Goal: Task Accomplishment & Management: Manage account settings

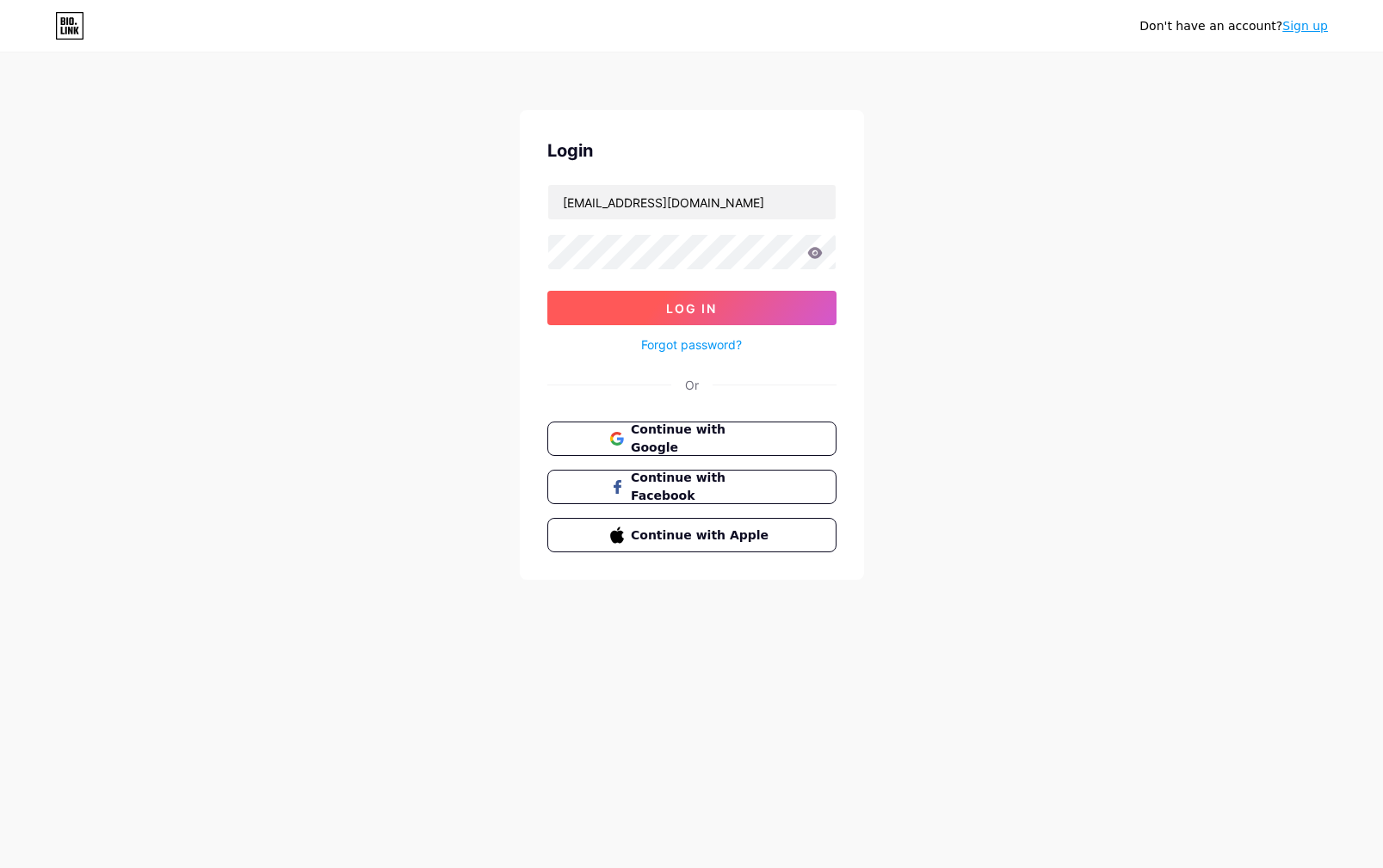
click at [732, 300] on button "Log In" at bounding box center [692, 308] width 290 height 34
click at [733, 304] on button "Log In" at bounding box center [692, 308] width 290 height 34
click at [731, 308] on button "Log In" at bounding box center [692, 308] width 290 height 34
click at [721, 310] on button "Log In" at bounding box center [692, 308] width 290 height 34
click at [720, 310] on button "Log In" at bounding box center [692, 308] width 290 height 34
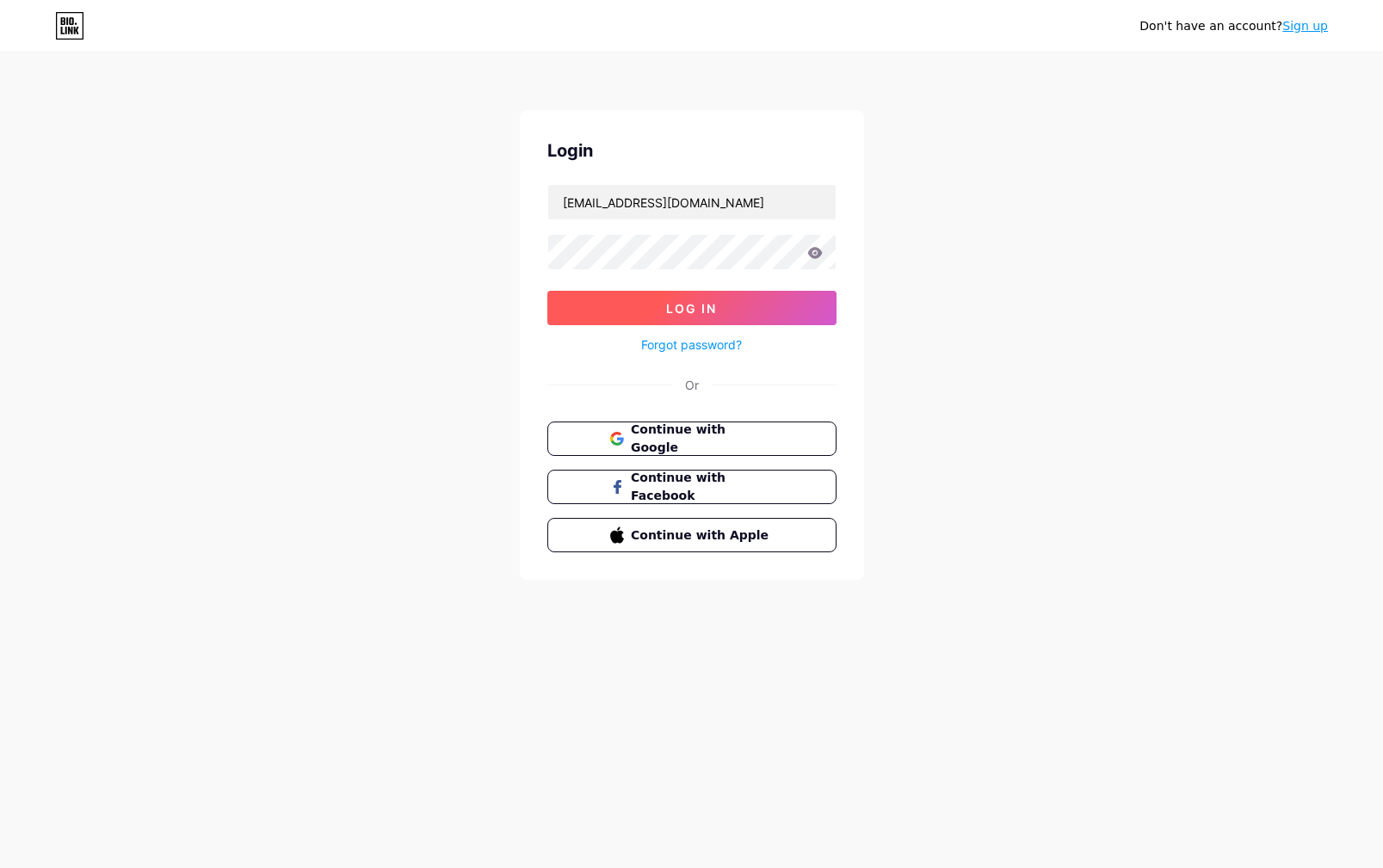
click at [720, 310] on button "Log In" at bounding box center [692, 308] width 290 height 34
click at [702, 305] on span "Log In" at bounding box center [692, 308] width 51 height 14
click at [702, 306] on span "Log In" at bounding box center [692, 308] width 51 height 14
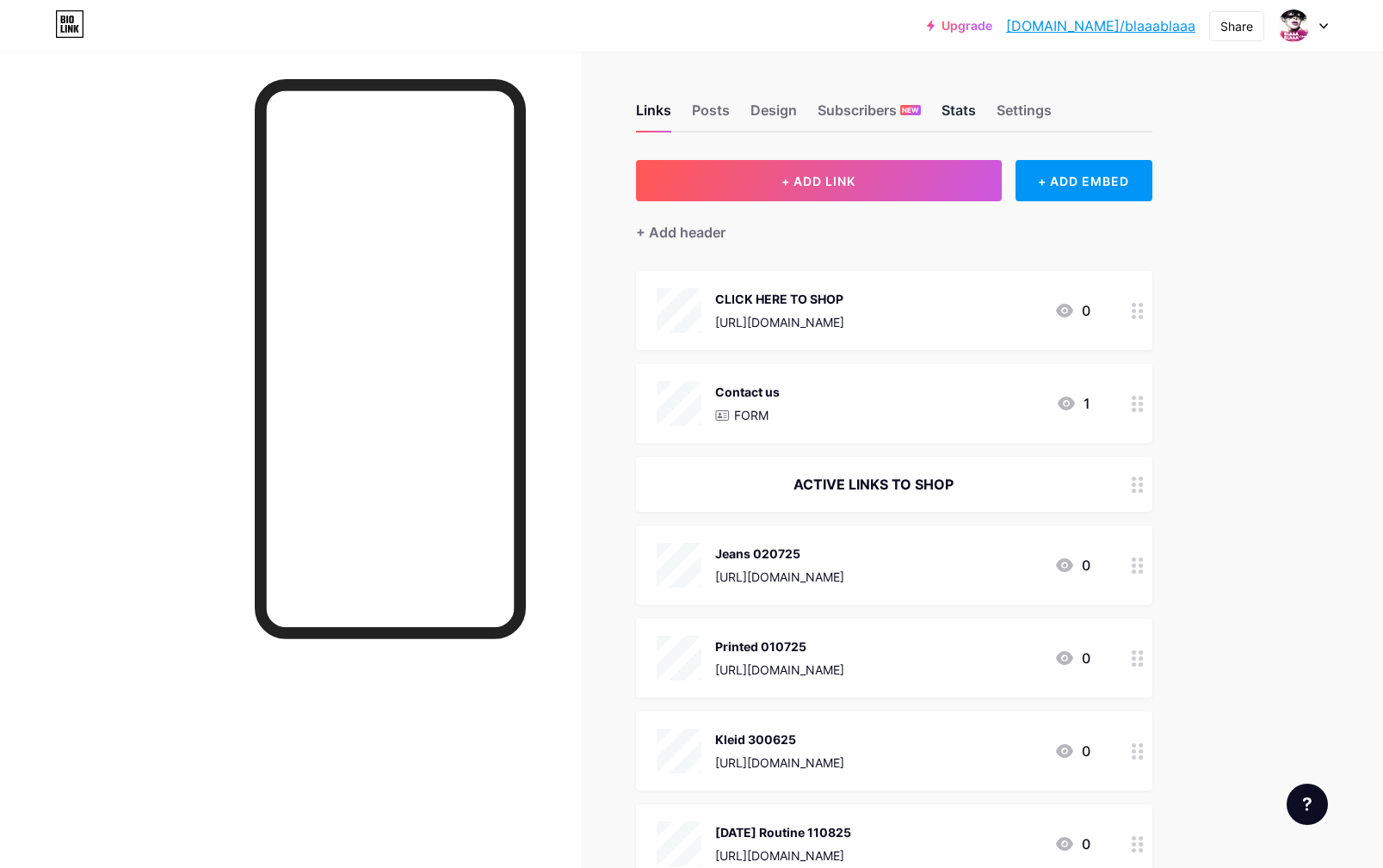
click at [958, 109] on div "Stats" at bounding box center [959, 115] width 34 height 31
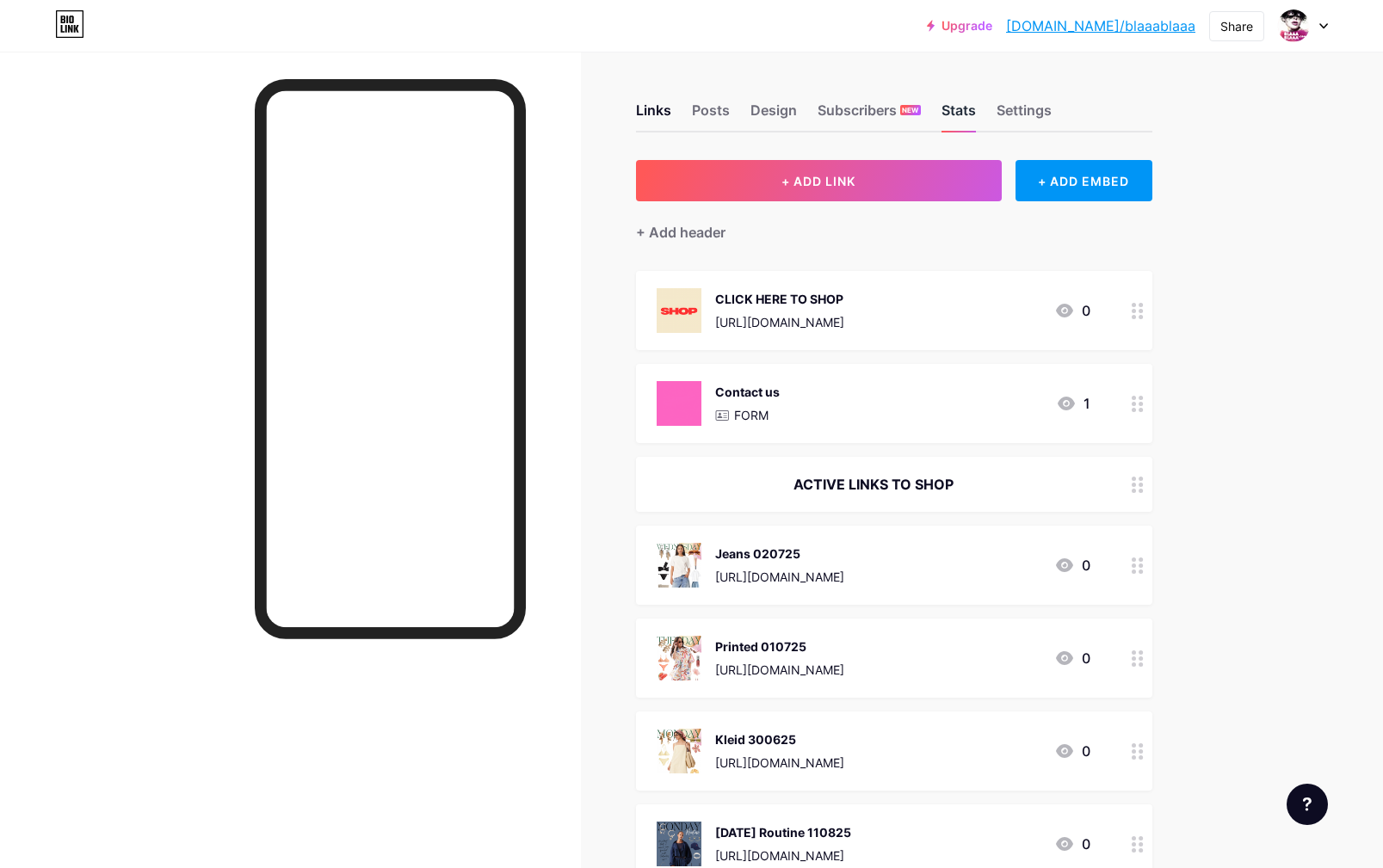
click at [958, 109] on div "Stats" at bounding box center [959, 115] width 34 height 31
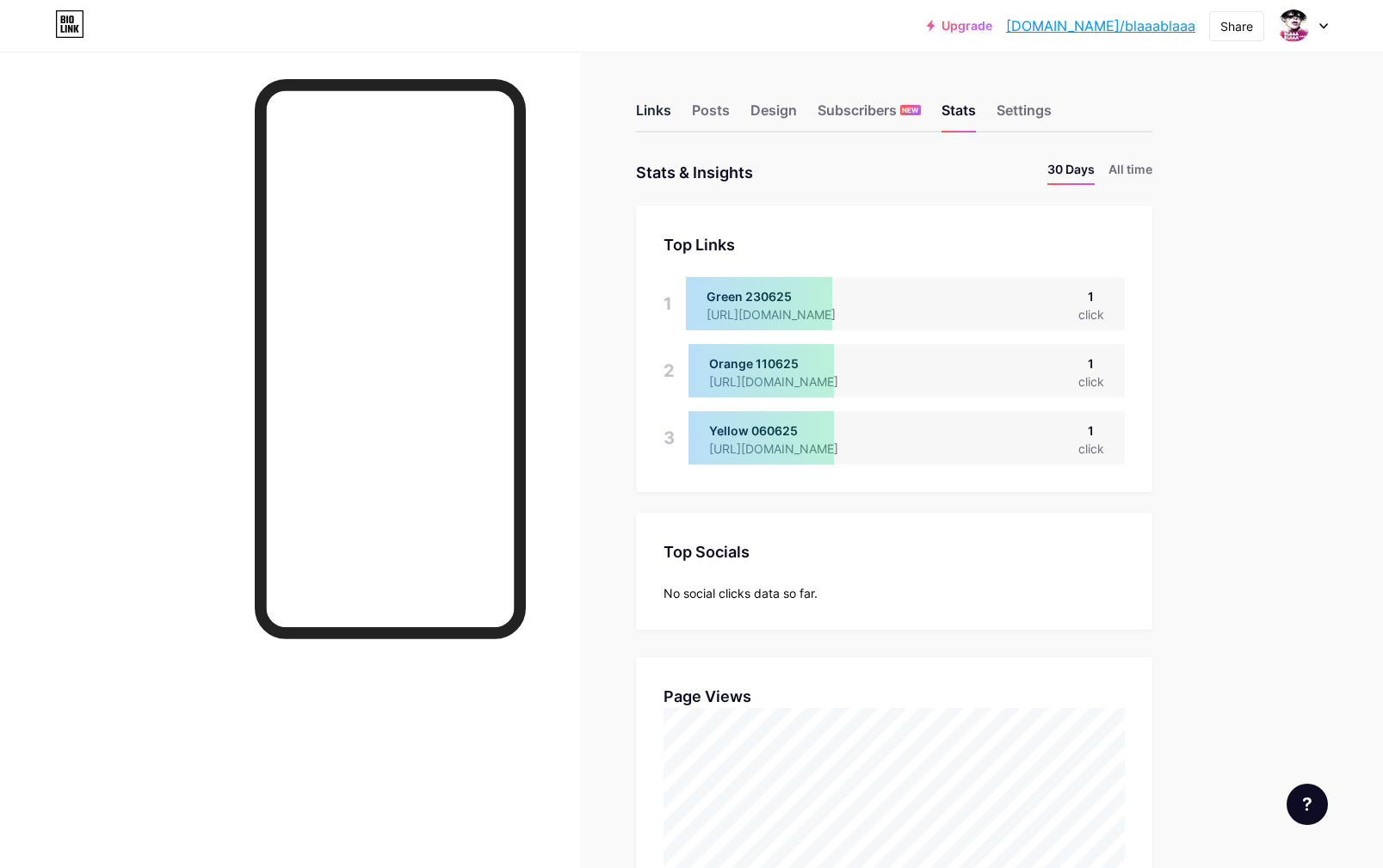
click at [643, 115] on div "Links" at bounding box center [653, 115] width 35 height 31
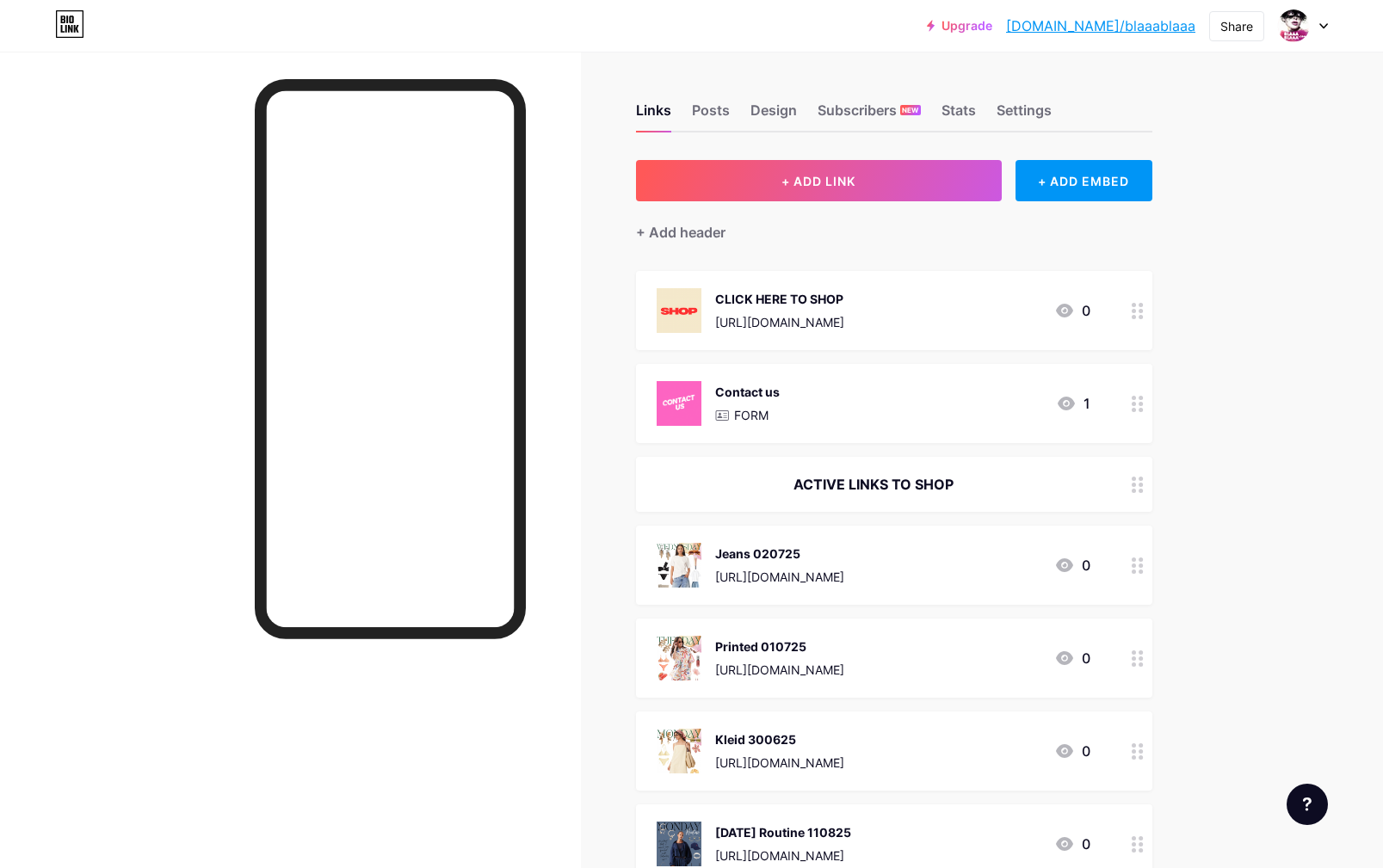
click at [807, 650] on div "Printed 010725" at bounding box center [780, 647] width 129 height 18
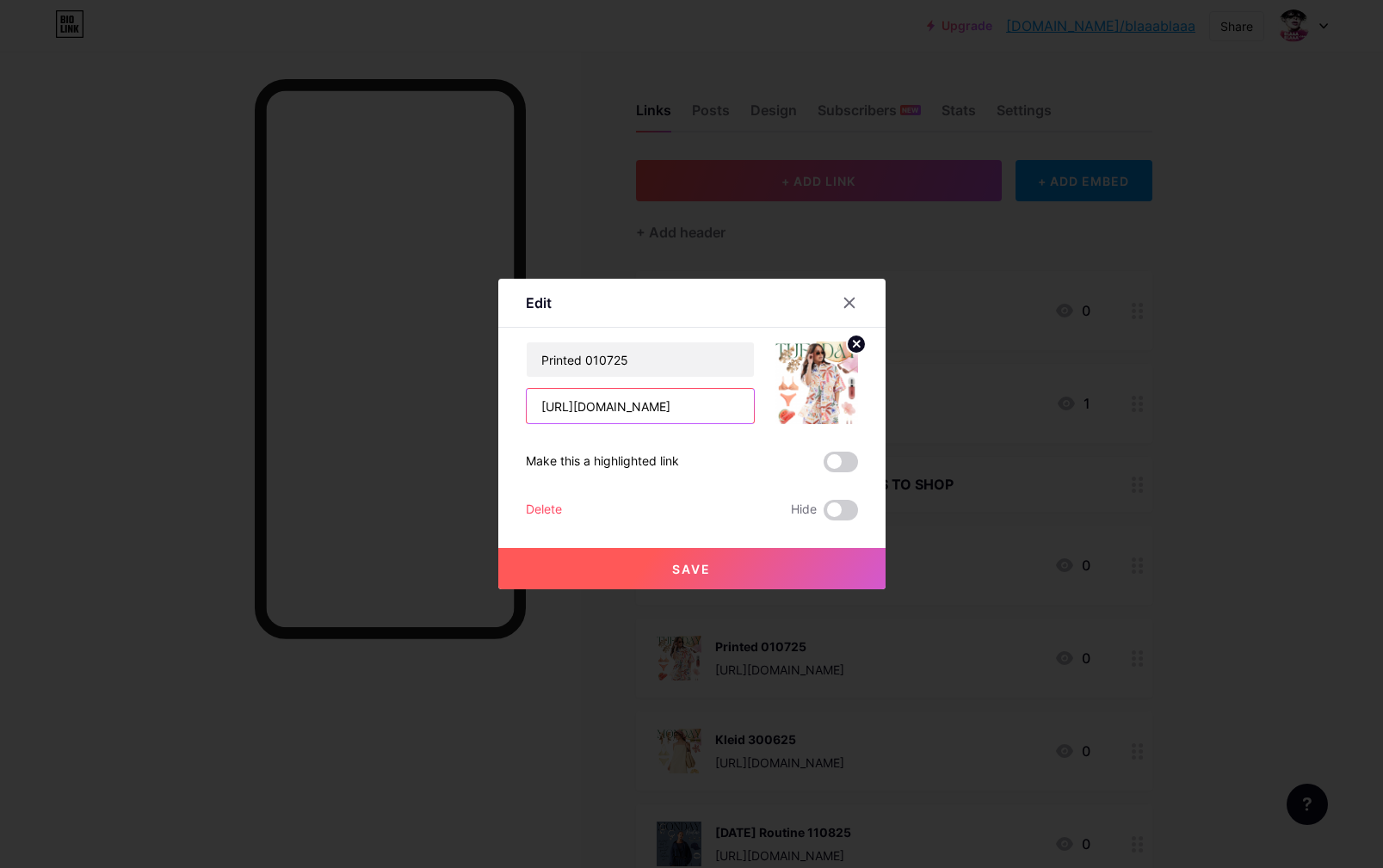
drag, startPoint x: 679, startPoint y: 411, endPoint x: 511, endPoint y: 369, distance: 173.2
click at [526, 389] on input "[URL][DOMAIN_NAME]" at bounding box center [640, 406] width 227 height 34
click at [945, 287] on div at bounding box center [691, 434] width 1383 height 868
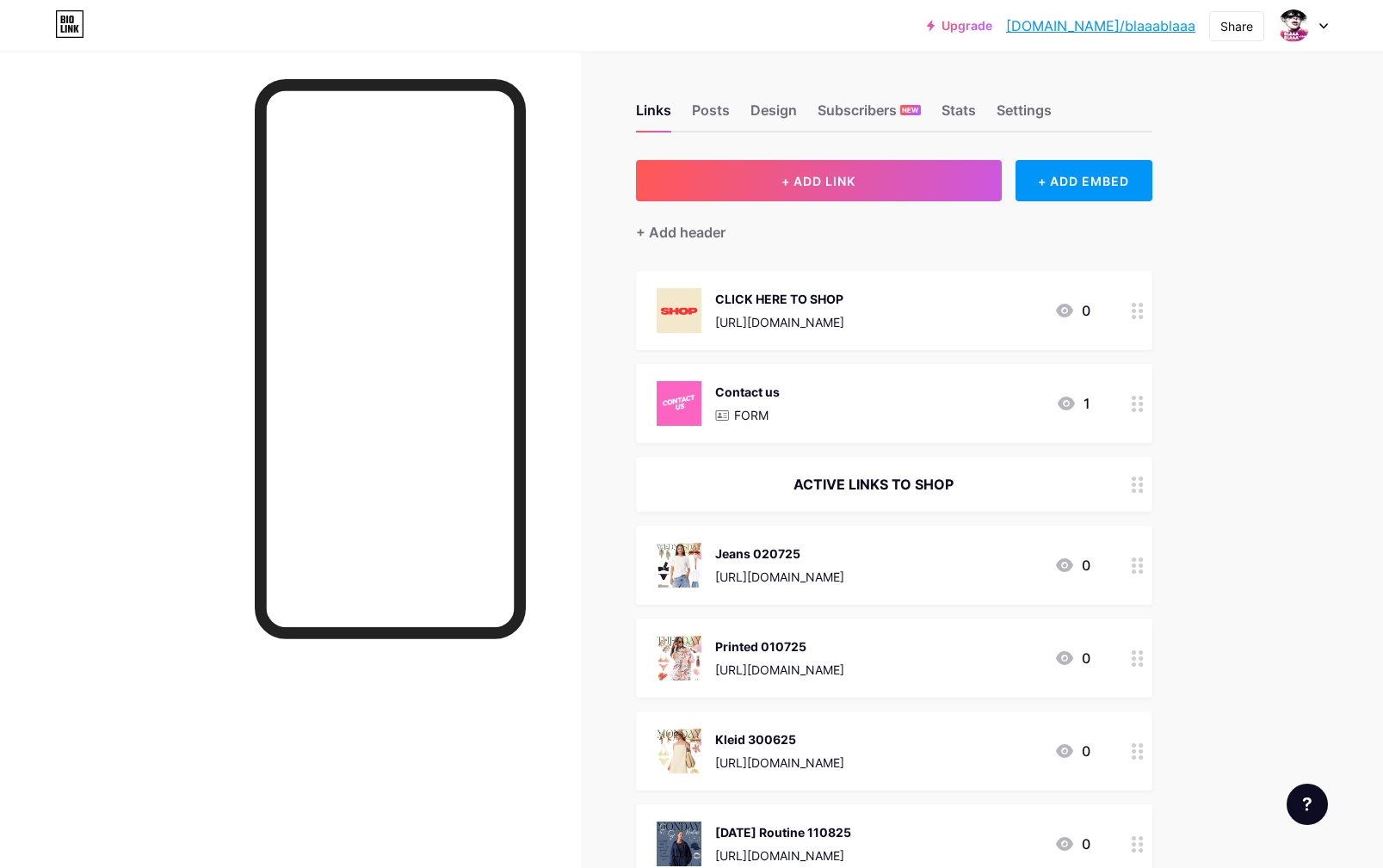
click at [762, 556] on div "Jeans 020725" at bounding box center [780, 554] width 129 height 18
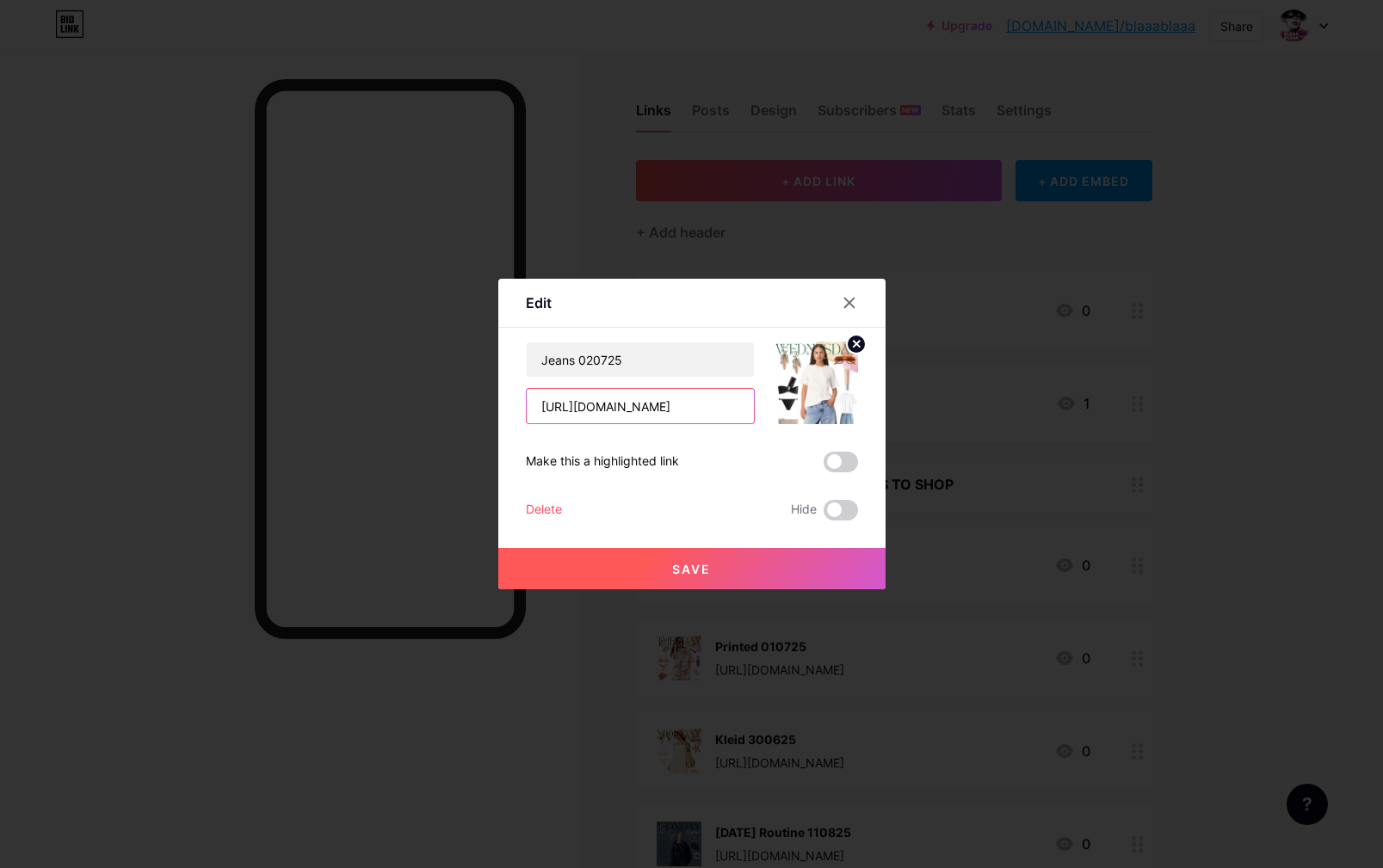
drag, startPoint x: 699, startPoint y: 407, endPoint x: 505, endPoint y: 370, distance: 197.5
click at [526, 389] on input "[URL][DOMAIN_NAME]" at bounding box center [640, 406] width 227 height 34
click at [597, 75] on div at bounding box center [691, 434] width 1383 height 868
